Goal: Information Seeking & Learning: Learn about a topic

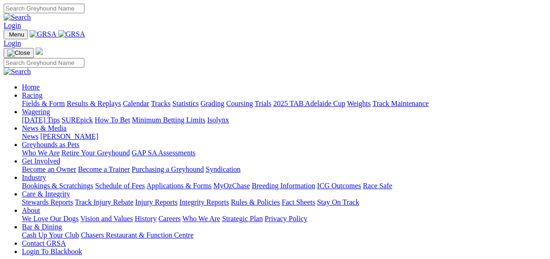
click at [26, 99] on link "Fields & Form" at bounding box center [43, 103] width 43 height 8
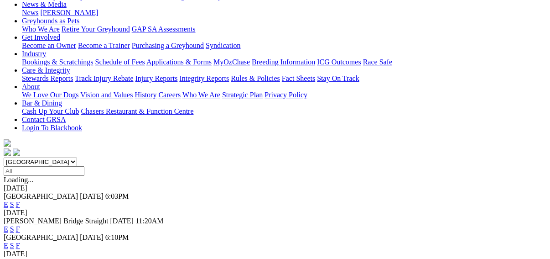
scroll to position [146, 0]
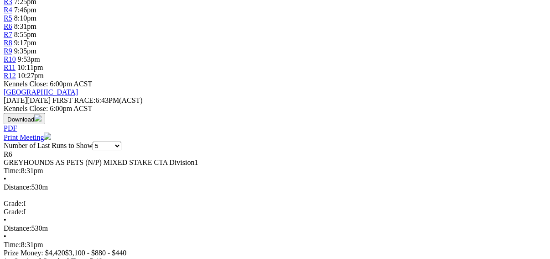
scroll to position [292, 0]
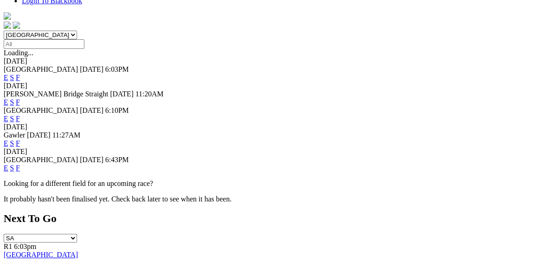
scroll to position [256, 0]
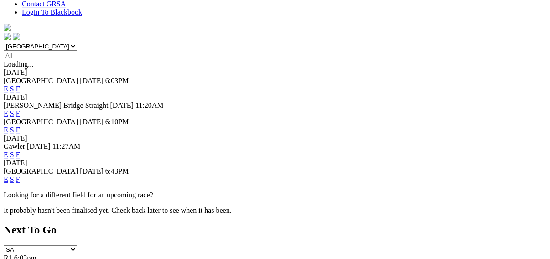
click at [20, 175] on link "F" at bounding box center [18, 179] width 4 height 8
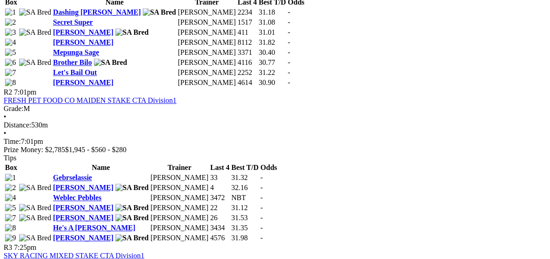
scroll to position [621, 0]
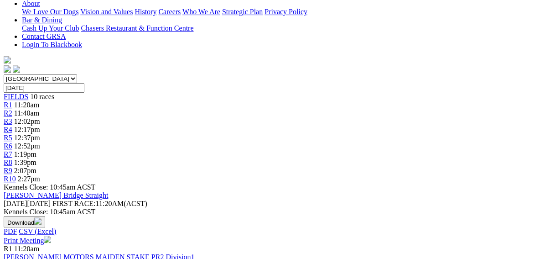
scroll to position [110, 0]
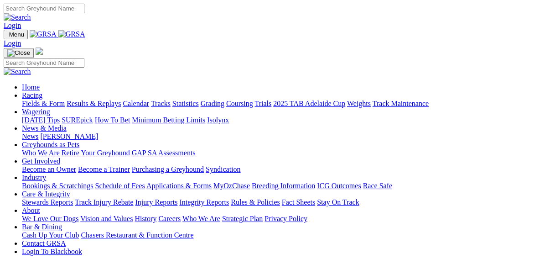
click at [229, 198] on link "Integrity Reports" at bounding box center [204, 202] width 50 height 8
